Goal: Check status: Check status

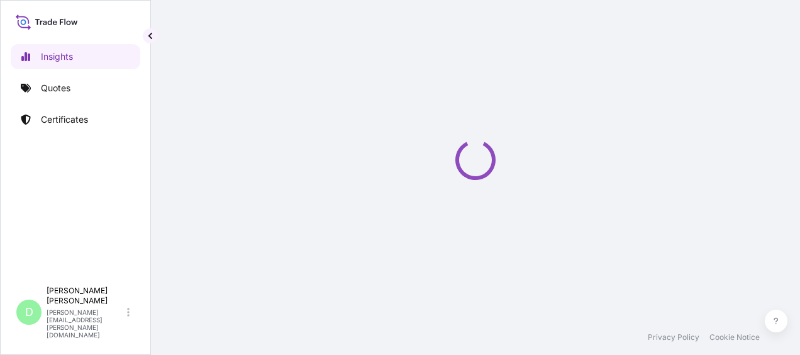
select select "2025"
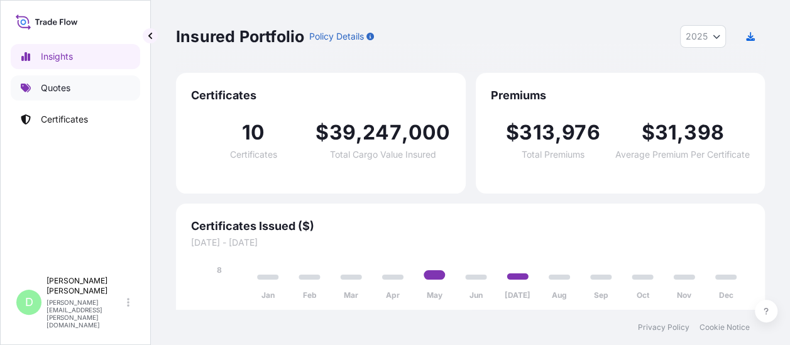
click at [86, 97] on link "Quotes" at bounding box center [76, 87] width 130 height 25
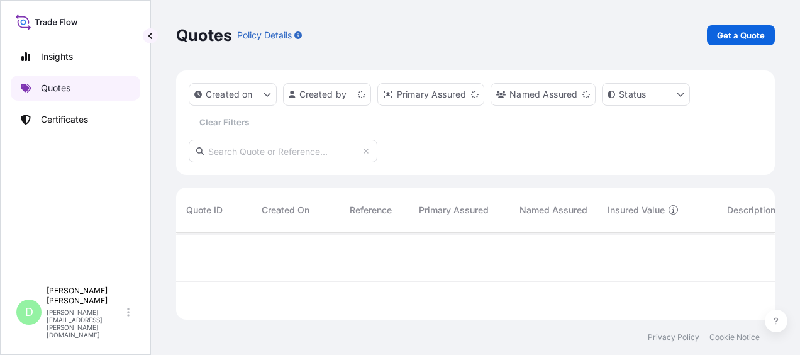
scroll to position [84, 589]
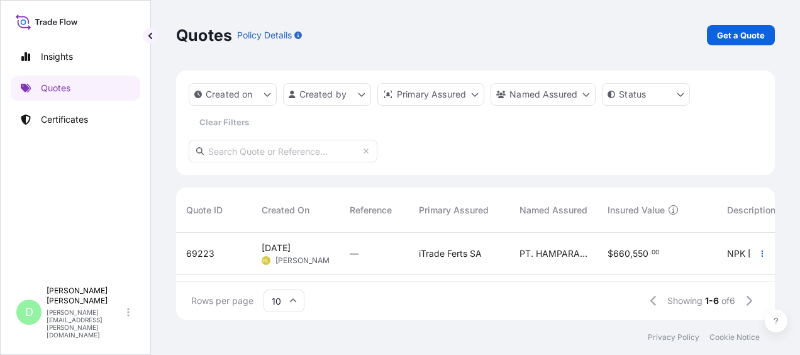
click at [291, 246] on span "10 Sep 2025" at bounding box center [276, 247] width 29 height 13
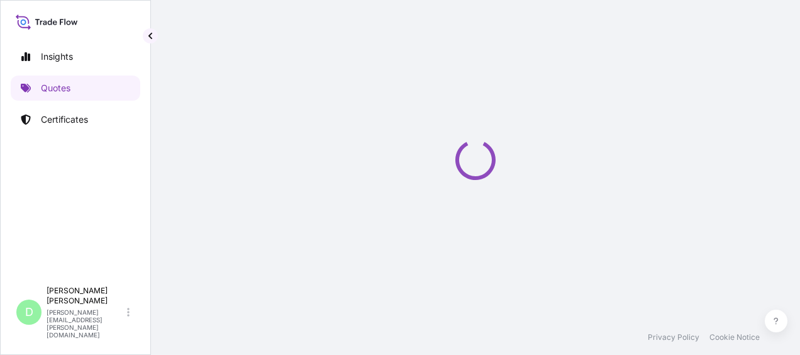
select select "Sea"
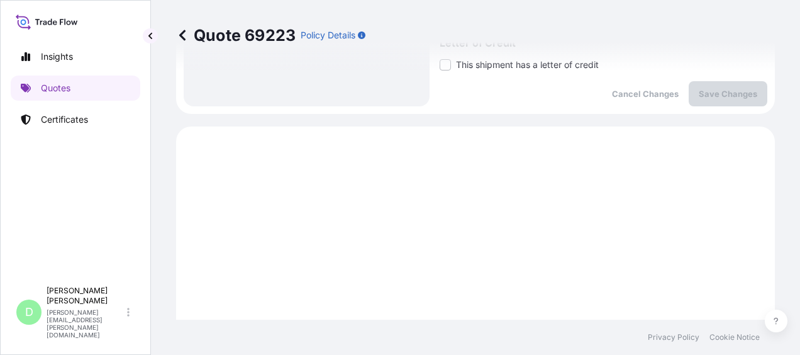
scroll to position [591, 0]
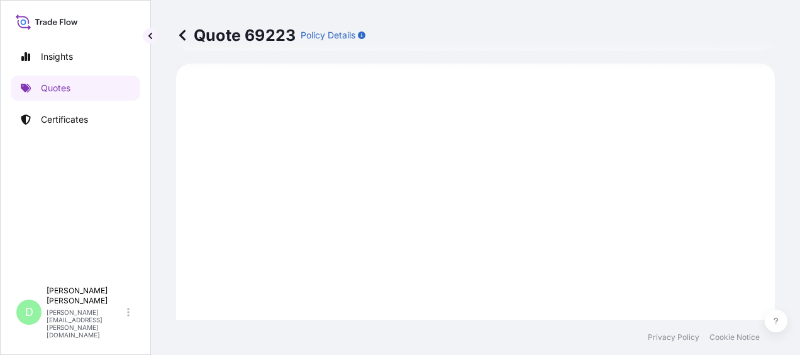
select select "32159"
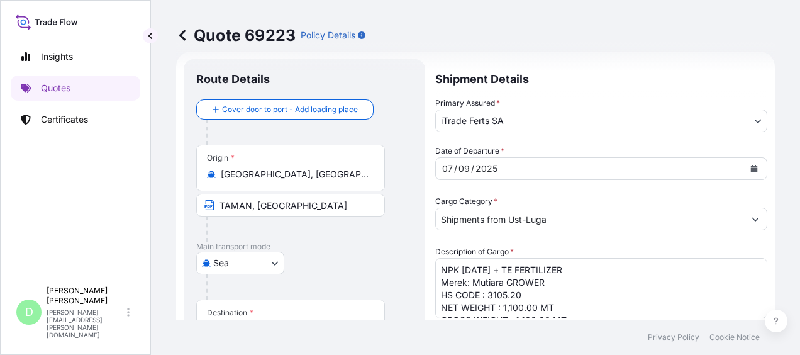
scroll to position [18, 0]
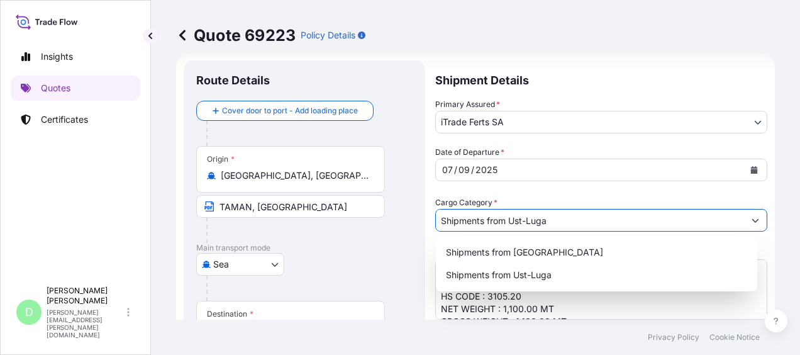
click at [751, 223] on icon "Show suggestions" at bounding box center [755, 220] width 8 height 8
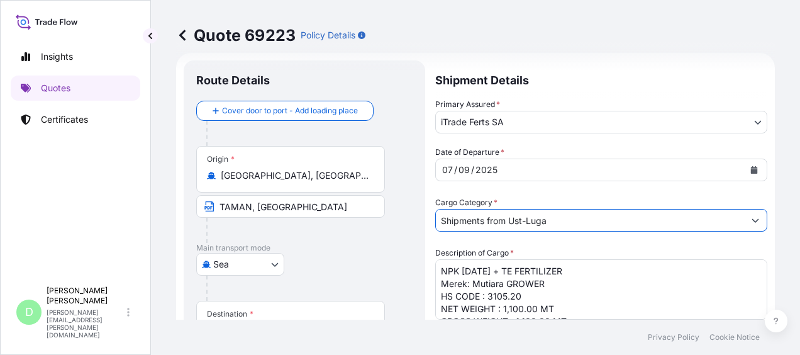
scroll to position [0, 0]
